Goal: Task Accomplishment & Management: Complete application form

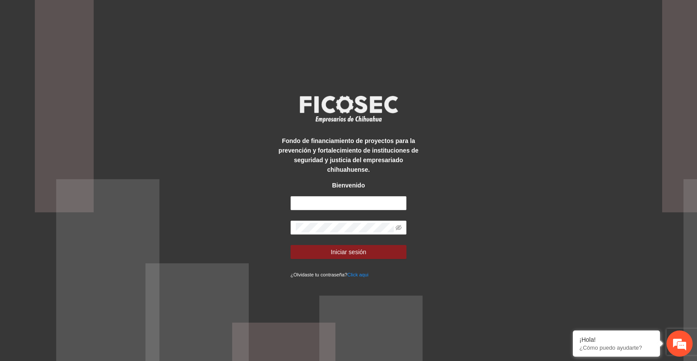
click at [319, 213] on form "Iniciar sesión ¿Olvidaste tu contraseña? Click aqui" at bounding box center [349, 237] width 116 height 83
click at [324, 200] on input "text" at bounding box center [349, 203] width 116 height 14
type input "**********"
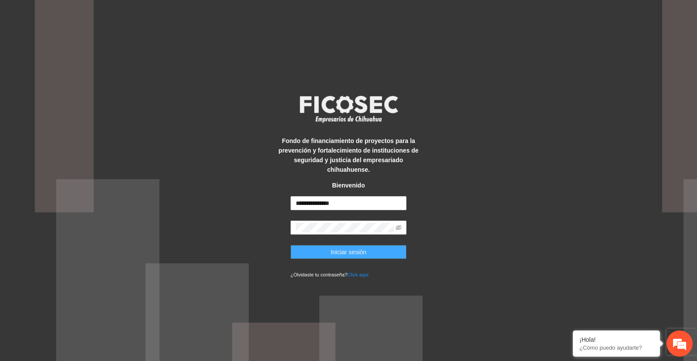
click at [382, 248] on button "Iniciar sesión" at bounding box center [349, 252] width 116 height 14
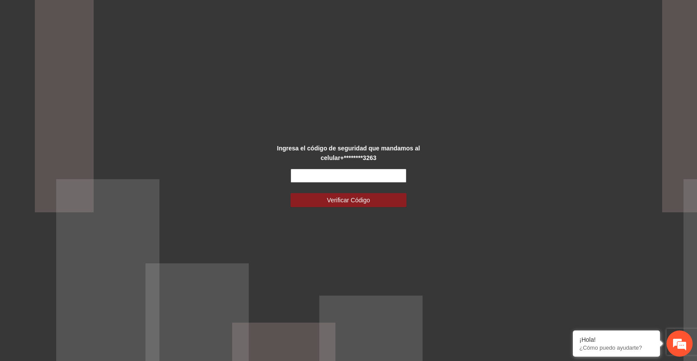
click at [319, 174] on input "text" at bounding box center [349, 176] width 116 height 14
type input "******"
click at [343, 197] on span "Verificar Código" at bounding box center [348, 200] width 43 height 10
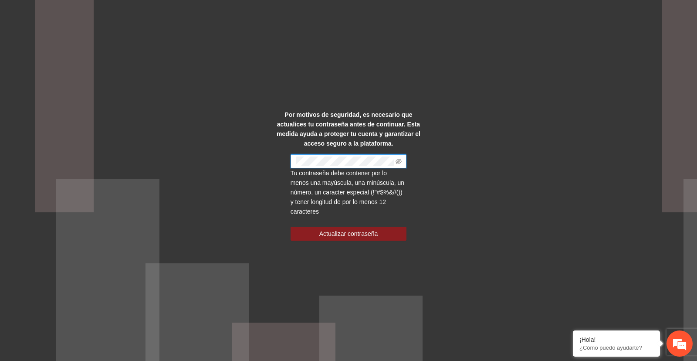
click at [207, 132] on div "Por motivos de seguridad, es necesario que actualices tu contraseña antes de co…" at bounding box center [348, 180] width 697 height 361
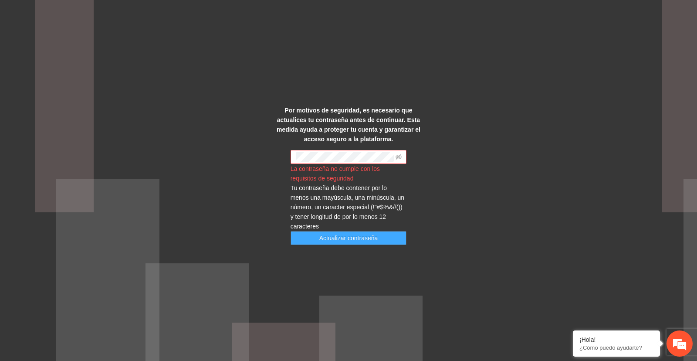
click at [324, 233] on span "Actualizar contraseña" at bounding box center [348, 238] width 59 height 10
click at [399, 158] on icon "eye-invisible" at bounding box center [399, 157] width 2 height 2
click at [173, 172] on div "Por motivos de seguridad, es necesario que actualices tu contraseña antes de co…" at bounding box center [348, 180] width 697 height 361
click at [217, 162] on div "Por motivos de seguridad, es necesario que actualices tu contraseña antes de co…" at bounding box center [348, 180] width 697 height 361
click at [355, 235] on span "Actualizar contraseña" at bounding box center [348, 238] width 59 height 10
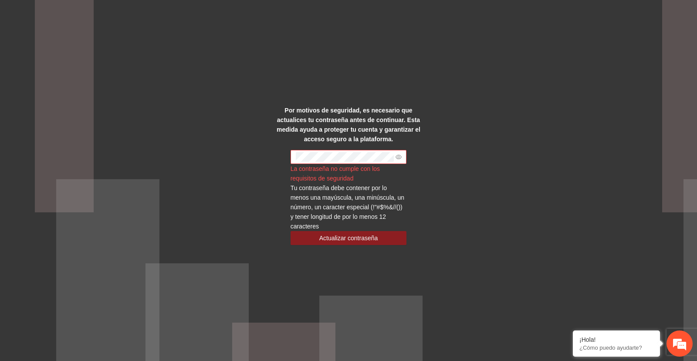
click at [448, 135] on div "Por motivos de seguridad, es necesario que actualices tu contraseña antes de co…" at bounding box center [348, 180] width 697 height 361
click at [489, 139] on div "Por motivos de seguridad, es necesario que actualices tu contraseña antes de co…" at bounding box center [348, 180] width 697 height 361
click at [219, 157] on div "Por motivos de seguridad, es necesario que actualices tu contraseña antes de co…" at bounding box center [348, 180] width 697 height 361
click at [581, 122] on div "Por motivos de seguridad, es necesario que actualices tu contraseña antes de co…" at bounding box center [348, 180] width 697 height 361
click at [360, 233] on span "Actualizar contraseña" at bounding box center [348, 238] width 59 height 10
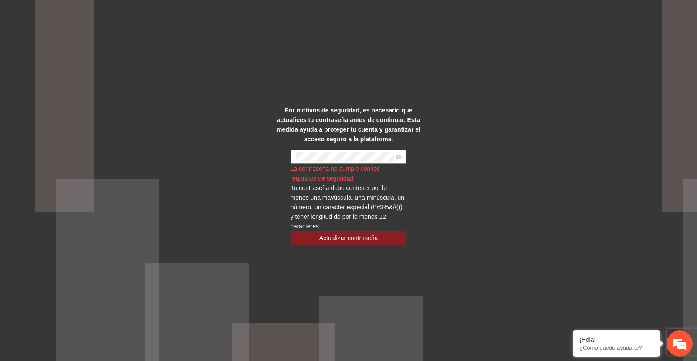
click at [483, 142] on div "Por motivos de seguridad, es necesario que actualices tu contraseña antes de co…" at bounding box center [348, 180] width 697 height 361
click at [236, 167] on div "Por motivos de seguridad, es necesario que actualices tu contraseña antes de co…" at bounding box center [348, 180] width 697 height 361
click at [124, 158] on div "Por motivos de seguridad, es necesario que actualices tu contraseña antes de co…" at bounding box center [348, 180] width 697 height 361
click at [344, 234] on span "Actualizar contraseña" at bounding box center [348, 238] width 59 height 10
click at [366, 233] on span "Actualizar contraseña" at bounding box center [348, 238] width 59 height 10
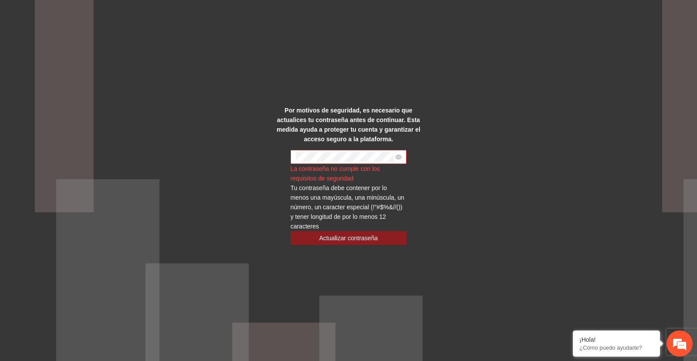
click at [366, 164] on span at bounding box center [349, 157] width 116 height 14
click at [575, 154] on div "Por motivos de seguridad, es necesario que actualices tu contraseña antes de co…" at bounding box center [348, 180] width 697 height 361
click at [337, 233] on span "Actualizar contraseña" at bounding box center [348, 238] width 59 height 10
click at [356, 140] on strong "Por motivos de seguridad, es necesario que actualices tu contraseña antes de co…" at bounding box center [349, 125] width 144 height 36
click at [0, 180] on div "Por motivos de seguridad, es necesario que actualices tu contraseña antes de co…" at bounding box center [348, 180] width 697 height 361
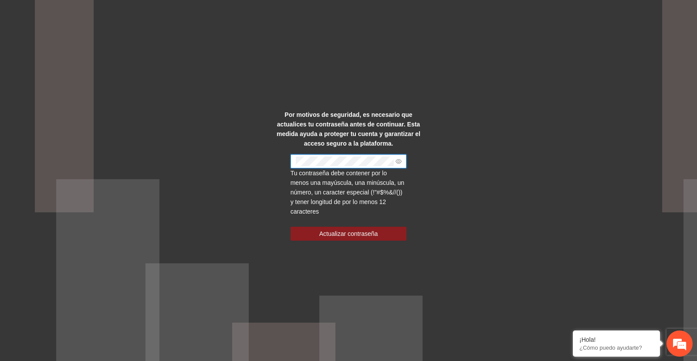
click at [553, 129] on div "Por motivos de seguridad, es necesario que actualices tu contraseña antes de co…" at bounding box center [348, 180] width 697 height 361
click at [0, 154] on div "Por motivos de seguridad, es necesario que actualices tu contraseña antes de co…" at bounding box center [348, 180] width 697 height 361
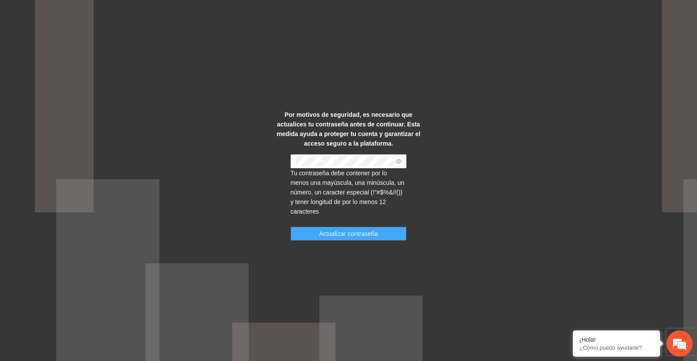
click at [324, 230] on span "Actualizar contraseña" at bounding box center [348, 234] width 59 height 10
click at [391, 227] on button "Actualizar contraseña" at bounding box center [349, 234] width 116 height 14
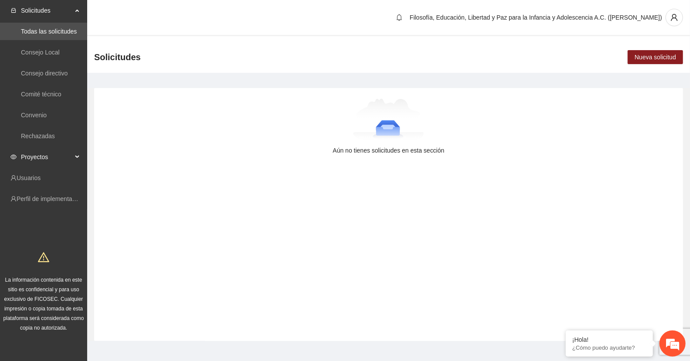
click at [51, 155] on span "Proyectos" at bounding box center [46, 156] width 51 height 17
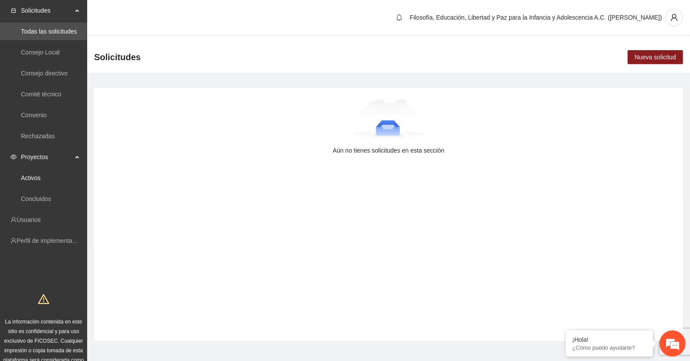
click at [41, 178] on link "Activos" at bounding box center [31, 177] width 20 height 7
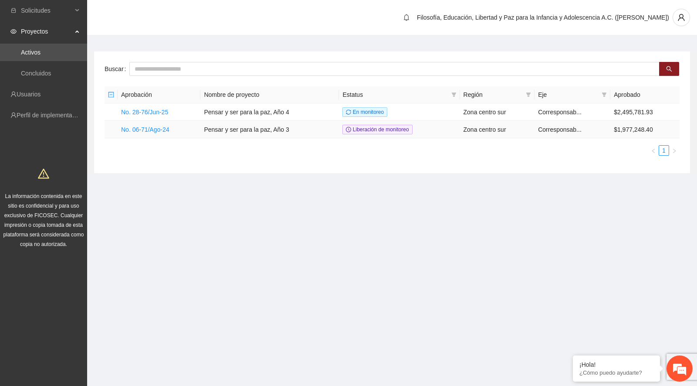
click at [153, 132] on link "No. 06-71/Ago-24" at bounding box center [145, 129] width 48 height 7
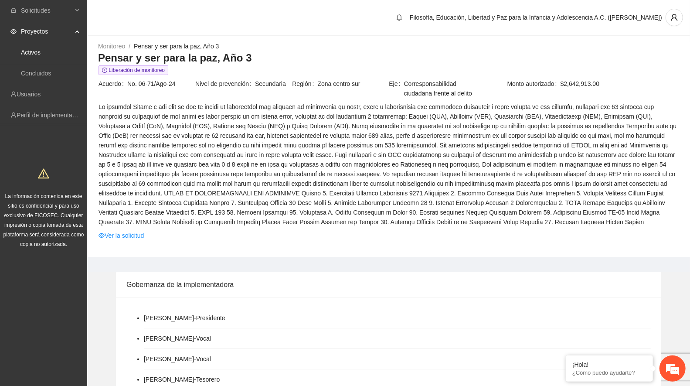
click at [41, 51] on link "Activos" at bounding box center [31, 52] width 20 height 7
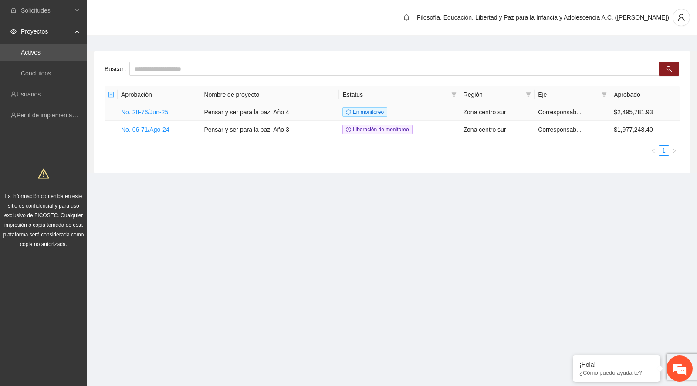
click at [154, 109] on link "No. 28-76/Jun-25" at bounding box center [144, 112] width 47 height 7
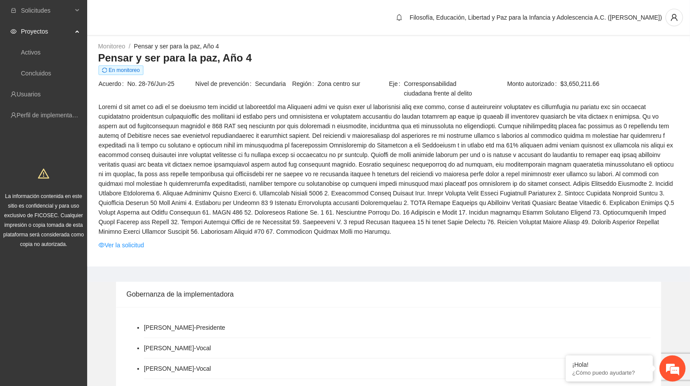
click at [142, 241] on link "Ver la solicitud" at bounding box center [120, 245] width 45 height 10
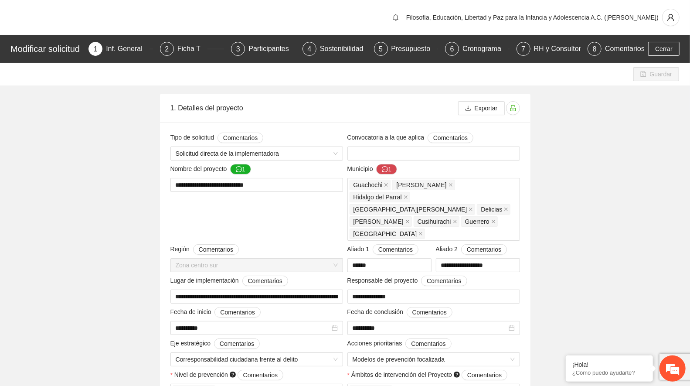
click at [418, 48] on div "Presupuesto" at bounding box center [414, 49] width 46 height 14
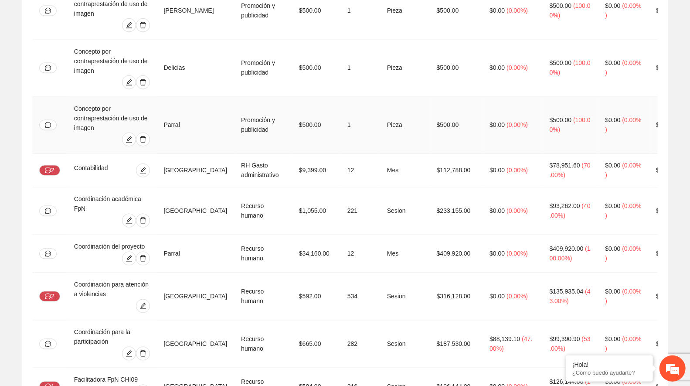
scroll to position [1065, 0]
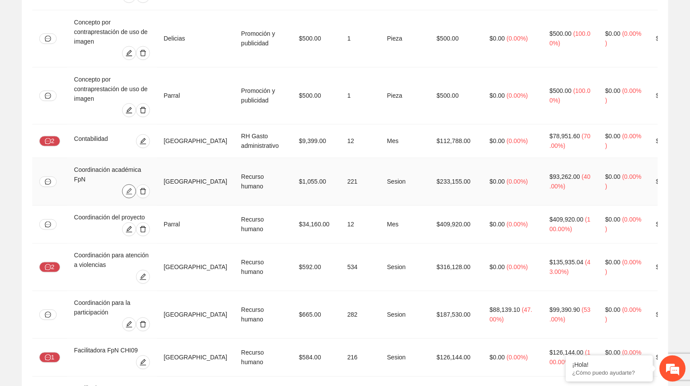
click at [132, 187] on icon "edit" at bounding box center [129, 190] width 7 height 7
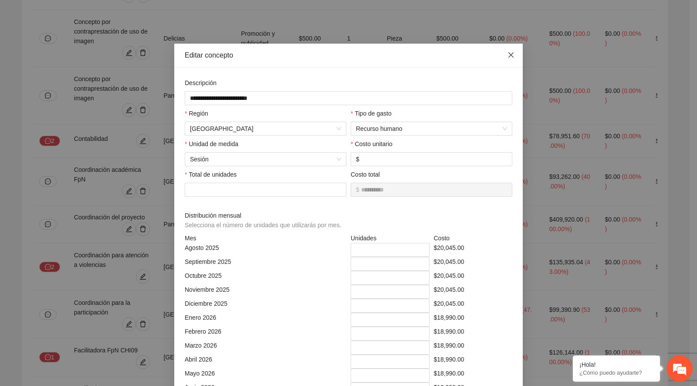
click at [509, 55] on icon "close" at bounding box center [511, 54] width 5 height 5
